Goal: Information Seeking & Learning: Learn about a topic

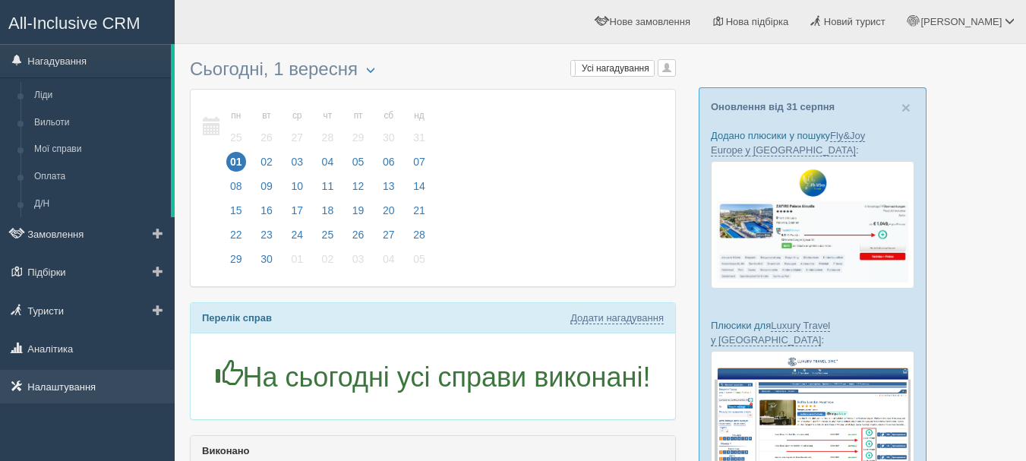
click at [118, 395] on link "Налаштування" at bounding box center [87, 386] width 175 height 33
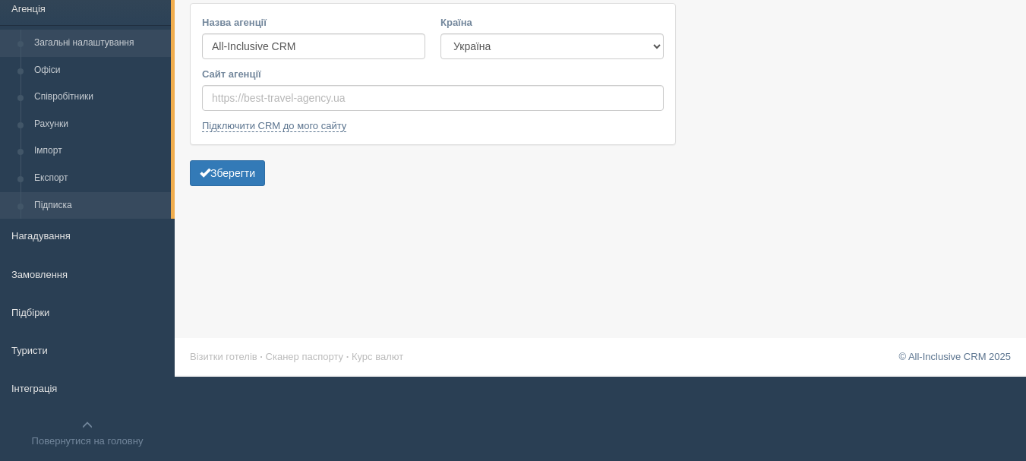
scroll to position [112, 0]
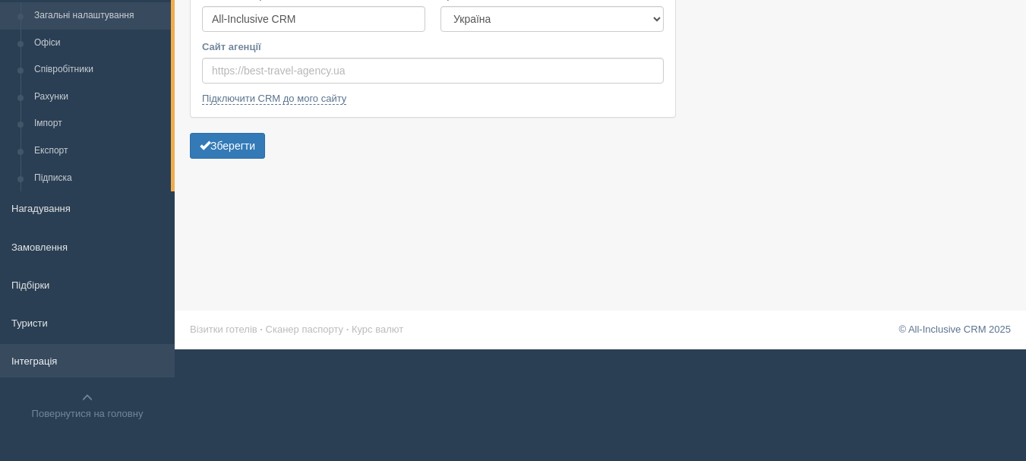
click at [84, 360] on link "Інтеграція" at bounding box center [87, 360] width 175 height 33
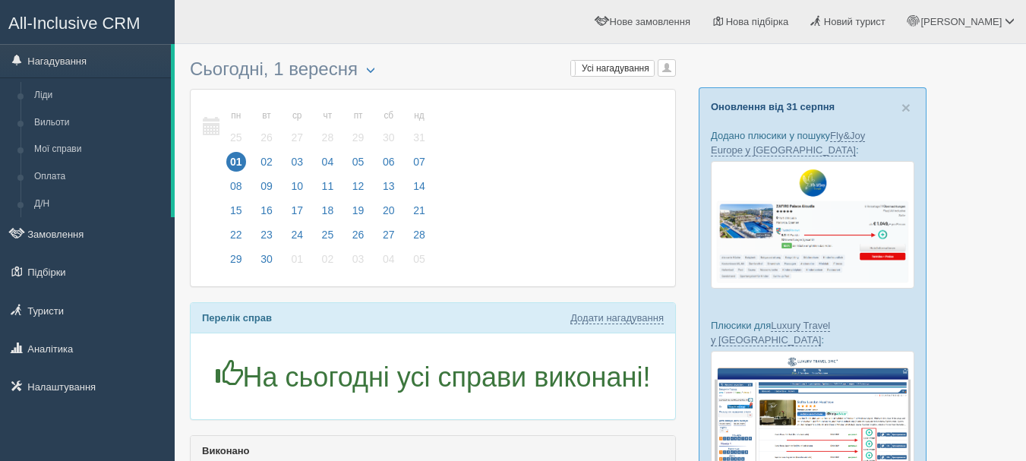
click at [795, 104] on link "Оновлення від 31 серпня" at bounding box center [773, 106] width 124 height 11
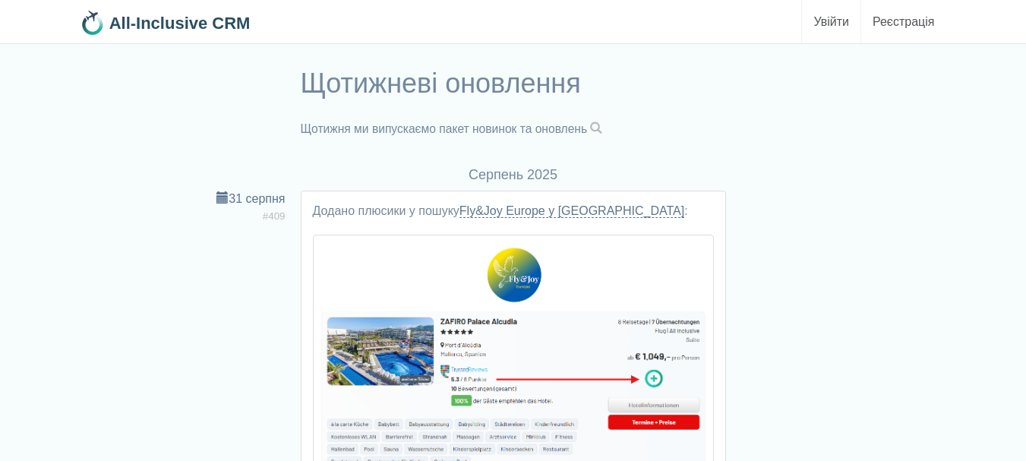
click at [602, 127] on span at bounding box center [596, 128] width 12 height 12
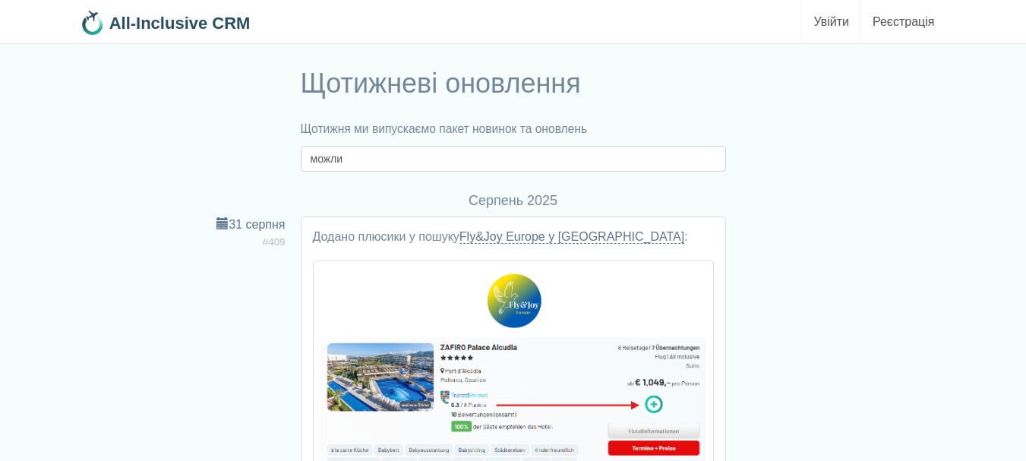
type input "можли"
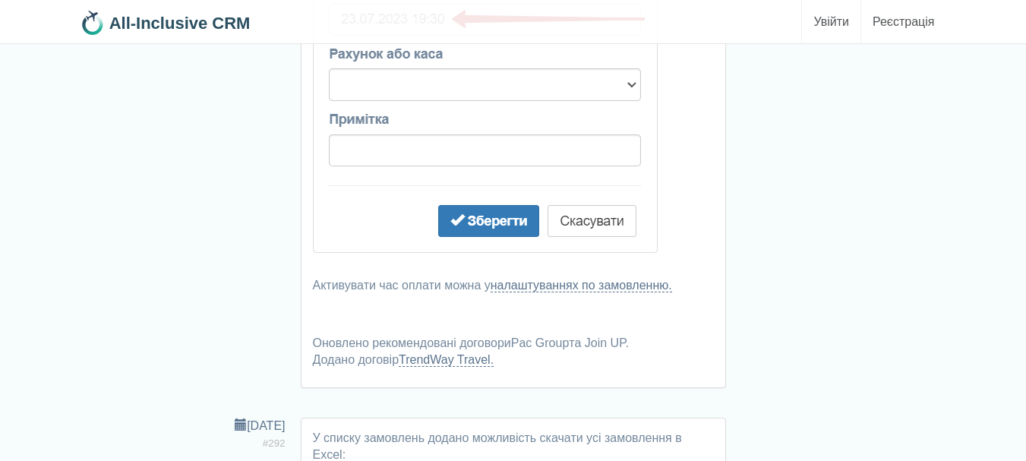
scroll to position [17997, 0]
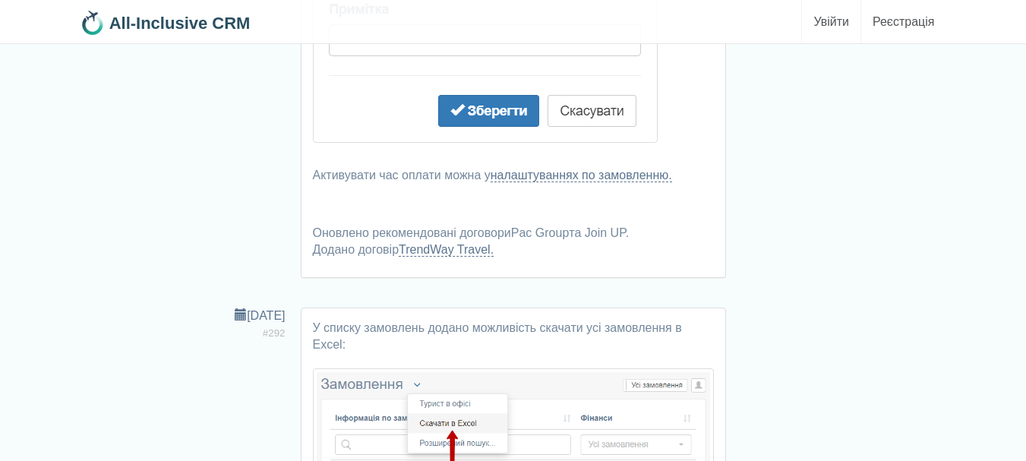
click at [168, 19] on b "All-Inclusive CRM" at bounding box center [179, 23] width 141 height 19
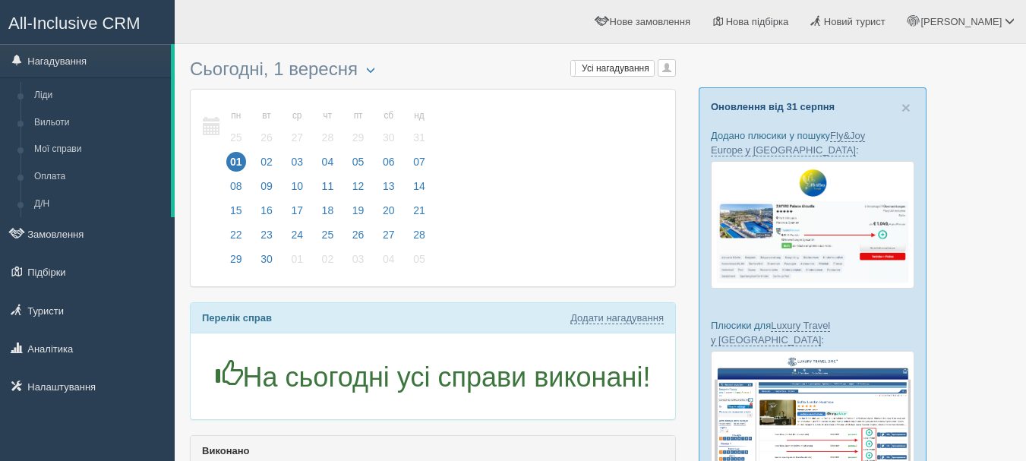
click at [759, 105] on link "Оновлення від 31 серпня" at bounding box center [773, 106] width 124 height 11
click at [85, 306] on link "Туристи" at bounding box center [87, 310] width 175 height 33
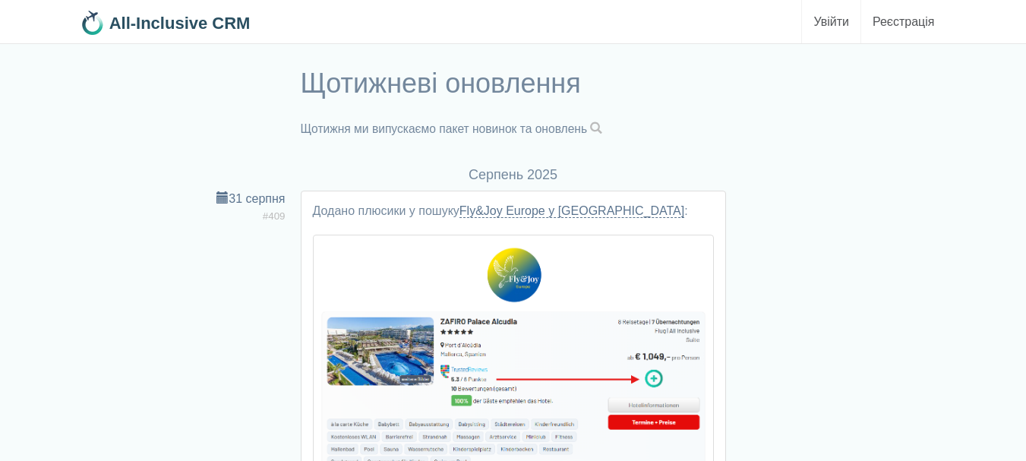
click at [602, 125] on span at bounding box center [596, 128] width 12 height 12
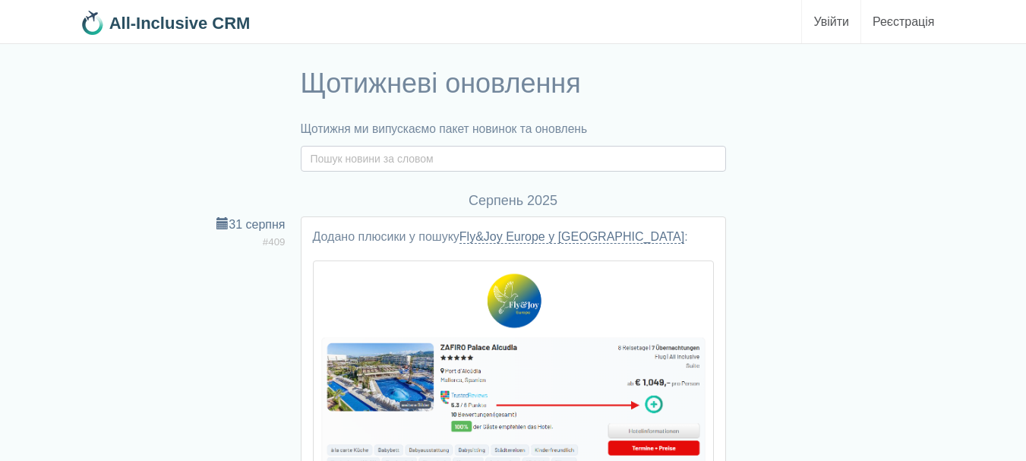
drag, startPoint x: 538, startPoint y: 169, endPoint x: 530, endPoint y: 170, distance: 8.5
click at [530, 170] on input "text" at bounding box center [513, 159] width 425 height 26
type input "об'єднати"
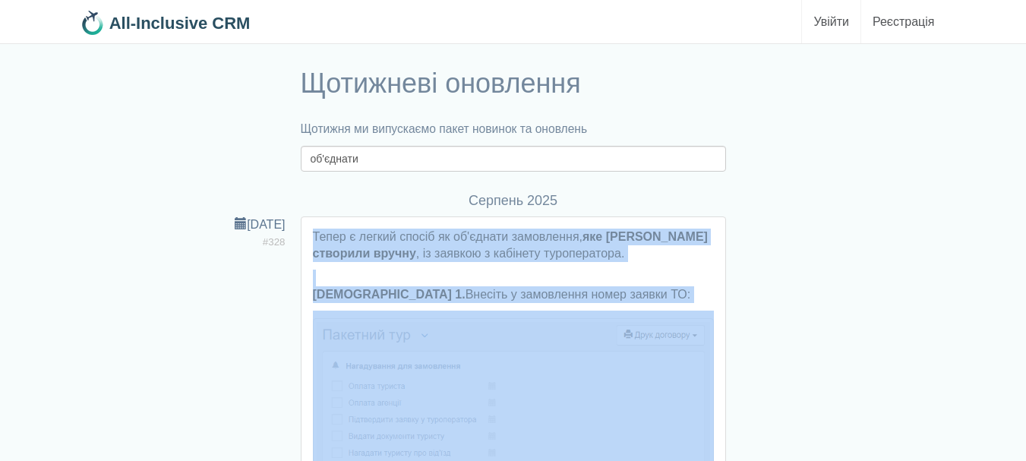
drag, startPoint x: 314, startPoint y: 233, endPoint x: 595, endPoint y: 303, distance: 289.5
copy div "Тепер є легкий спосіб як об'єднати замовлення, яке Ви створили вручну , із заяв…"
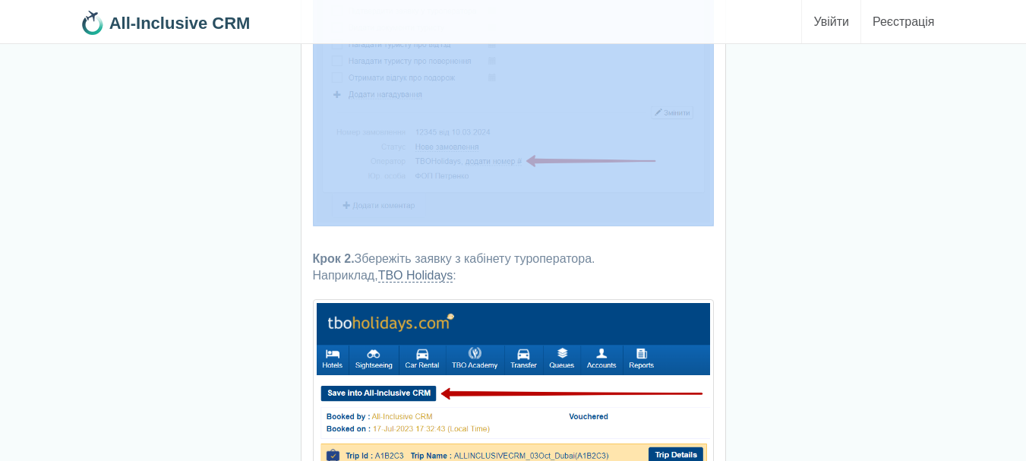
scroll to position [456, 0]
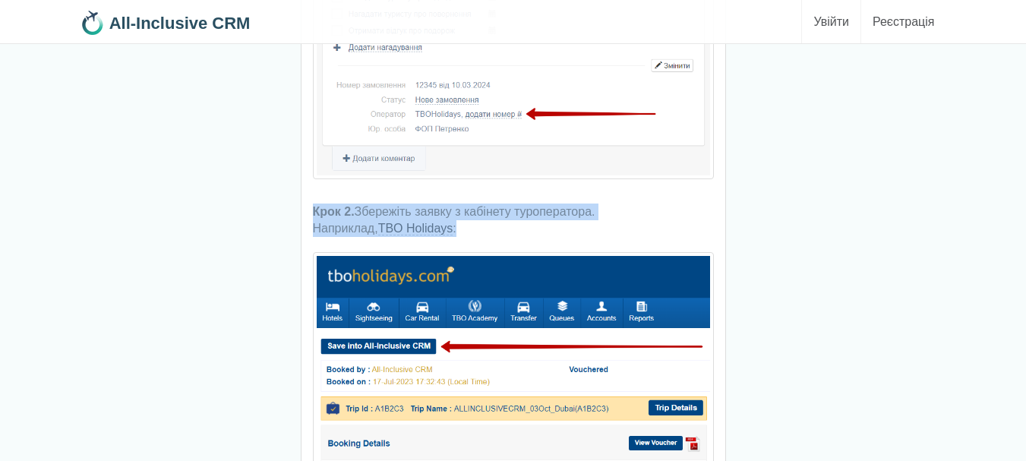
drag, startPoint x: 310, startPoint y: 207, endPoint x: 394, endPoint y: 237, distance: 89.6
click at [394, 237] on div "Тепер є легкий спосіб як об'єднати замовлення, яке Ви створили вручну , із заяв…" at bounding box center [513, 246] width 424 height 968
copy p "Крок 2. Збережіть заявку з кабінету туроператора. Наприклад, TBO Holidays :"
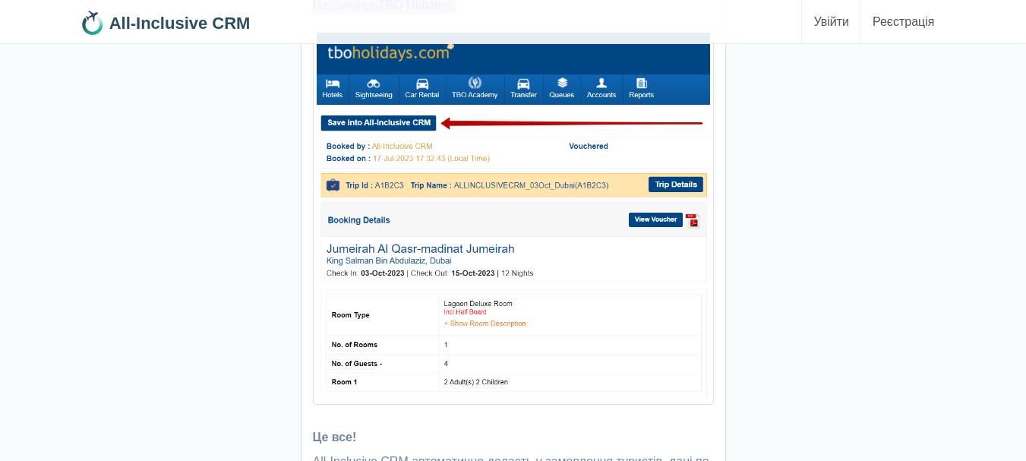
scroll to position [798, 0]
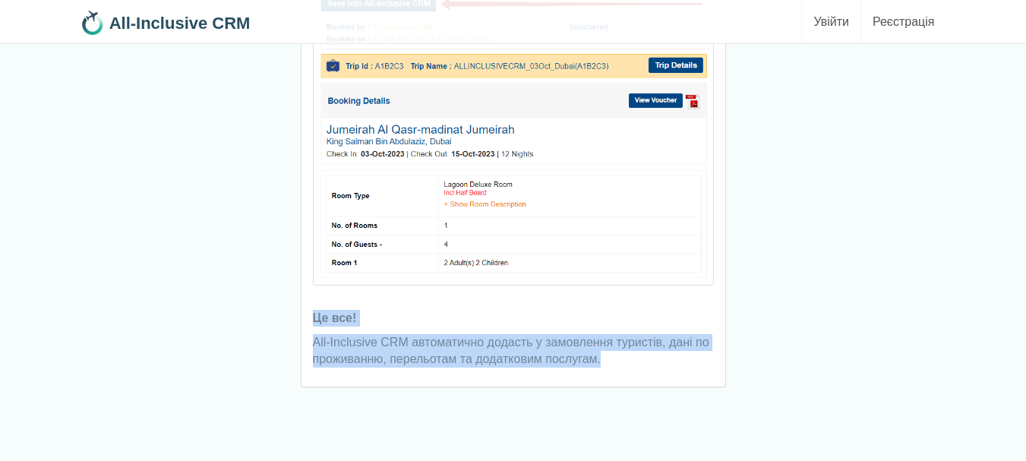
drag, startPoint x: 312, startPoint y: 314, endPoint x: 611, endPoint y: 361, distance: 303.0
copy div "Це все! All-Inclusive CRM автоматично додасть у замовлення туристів, дані по пр…"
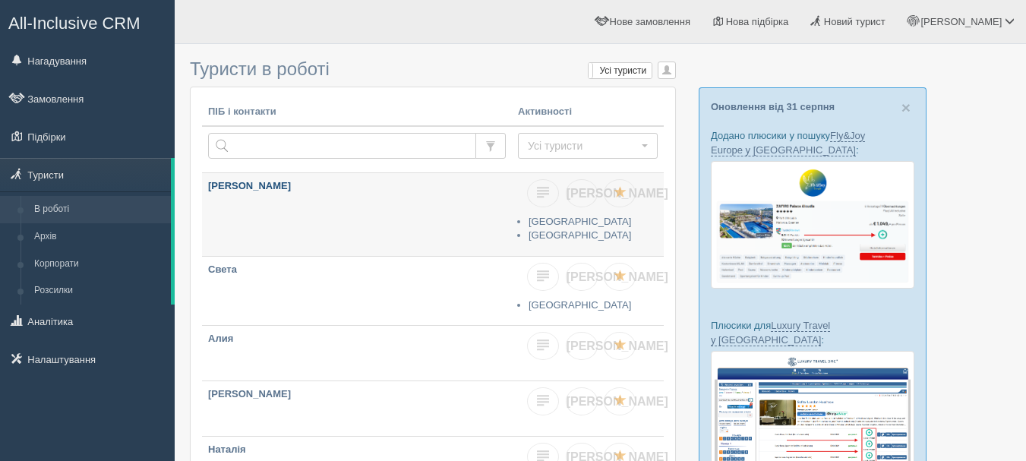
click at [389, 236] on link "[PERSON_NAME]" at bounding box center [357, 214] width 310 height 83
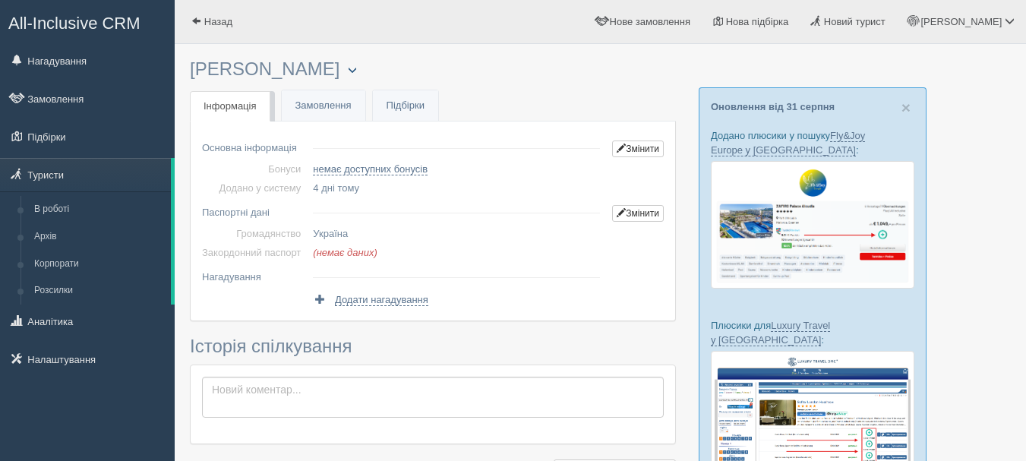
click at [348, 73] on span "button" at bounding box center [352, 69] width 9 height 9
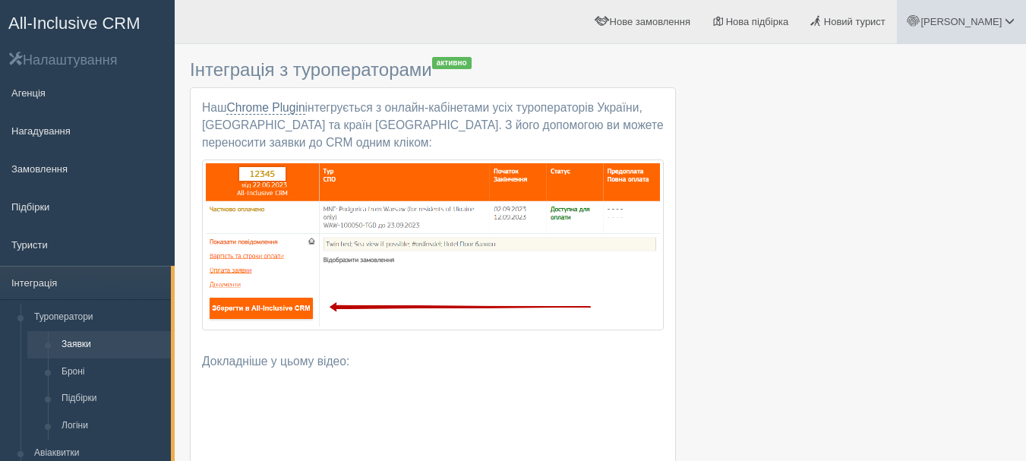
click at [986, 20] on span "[PERSON_NAME]" at bounding box center [960, 21] width 81 height 11
click at [925, 137] on span "Для туристів" at bounding box center [920, 131] width 58 height 11
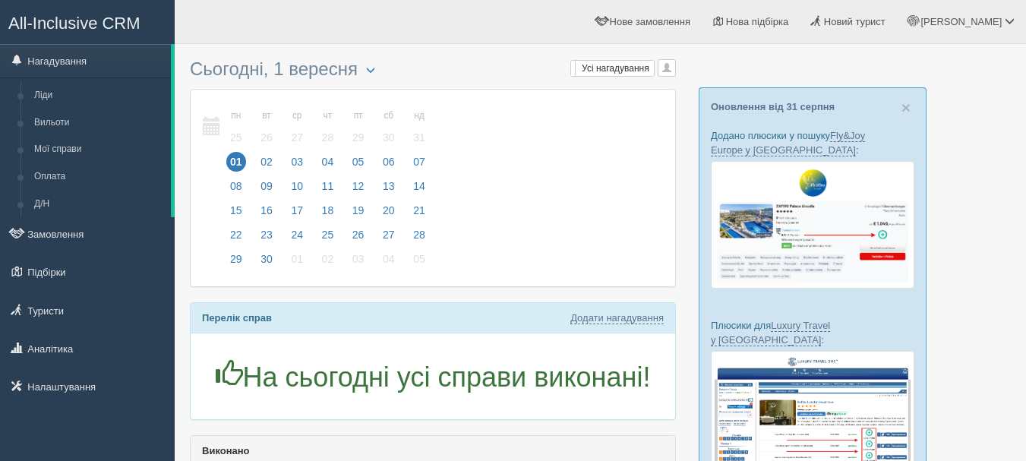
click at [76, 375] on link "Налаштування" at bounding box center [87, 386] width 175 height 33
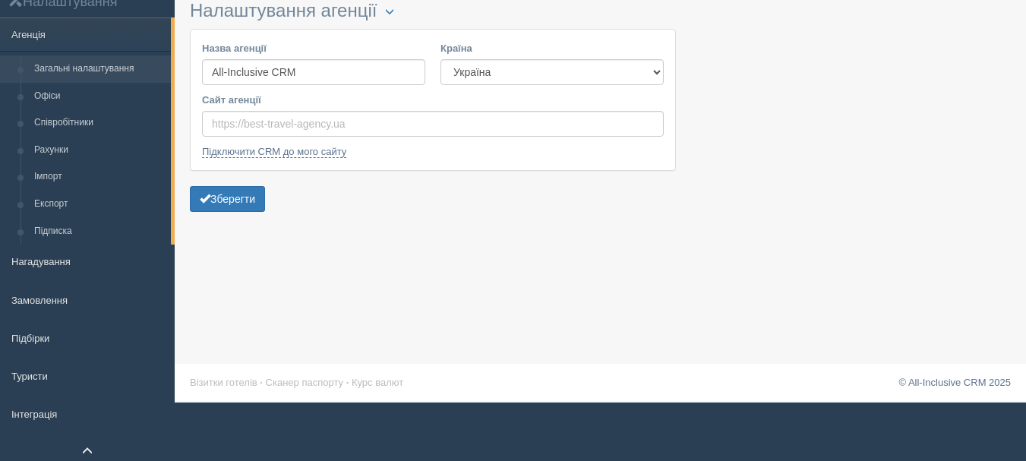
scroll to position [112, 0]
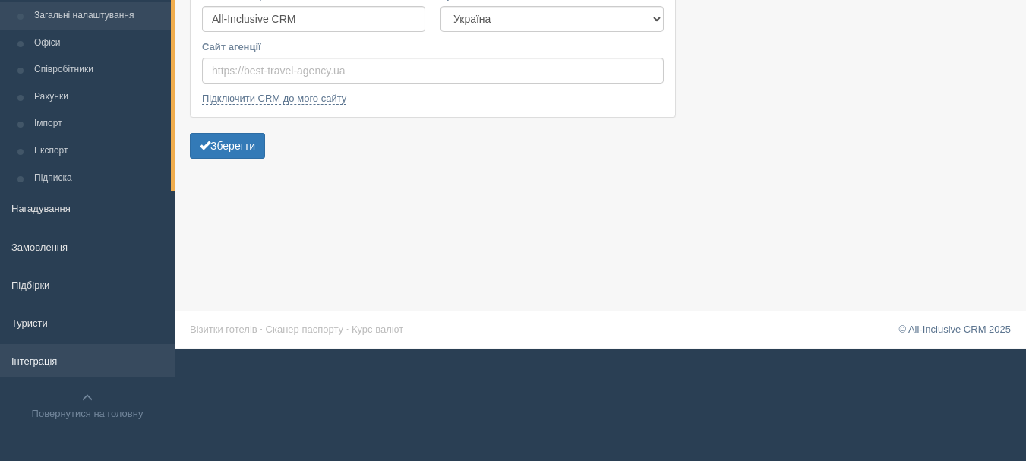
click at [71, 370] on link "Інтеграція" at bounding box center [87, 360] width 175 height 33
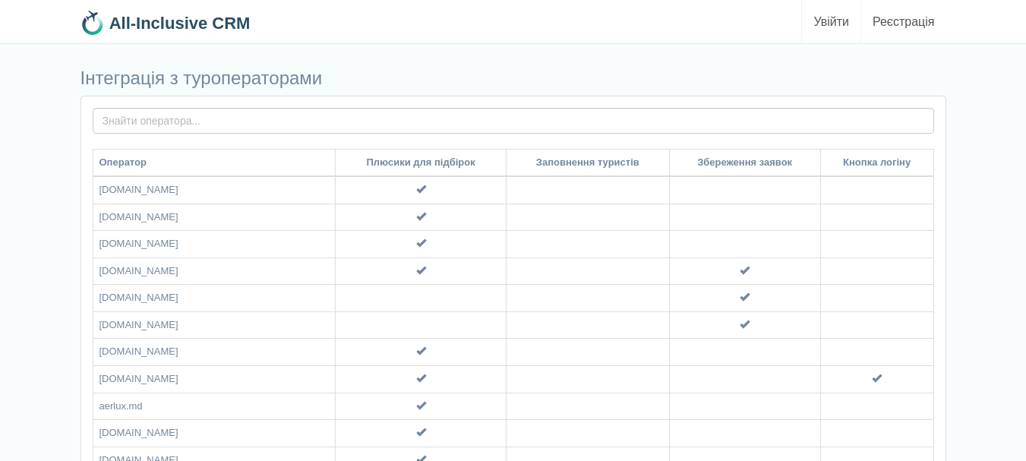
click at [353, 123] on input "text" at bounding box center [513, 121] width 841 height 26
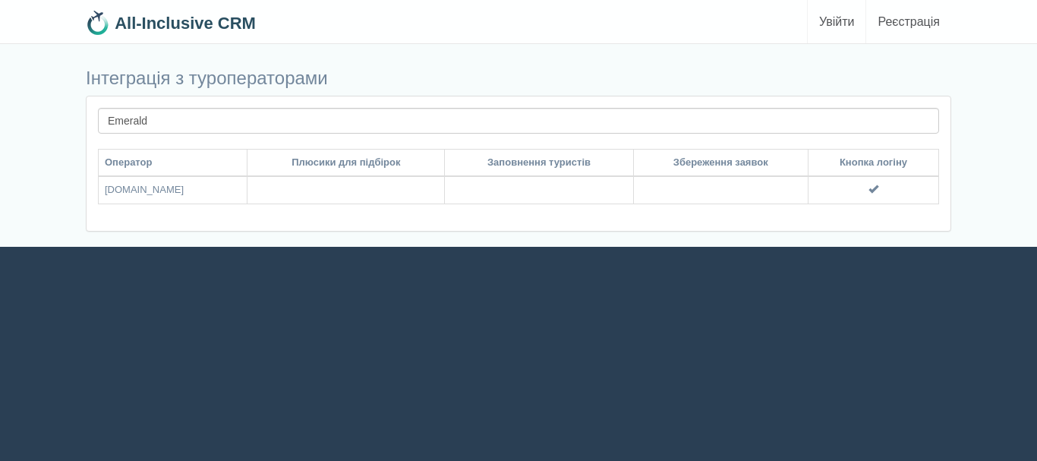
type input "Emerald"
